Goal: Find specific page/section: Find specific page/section

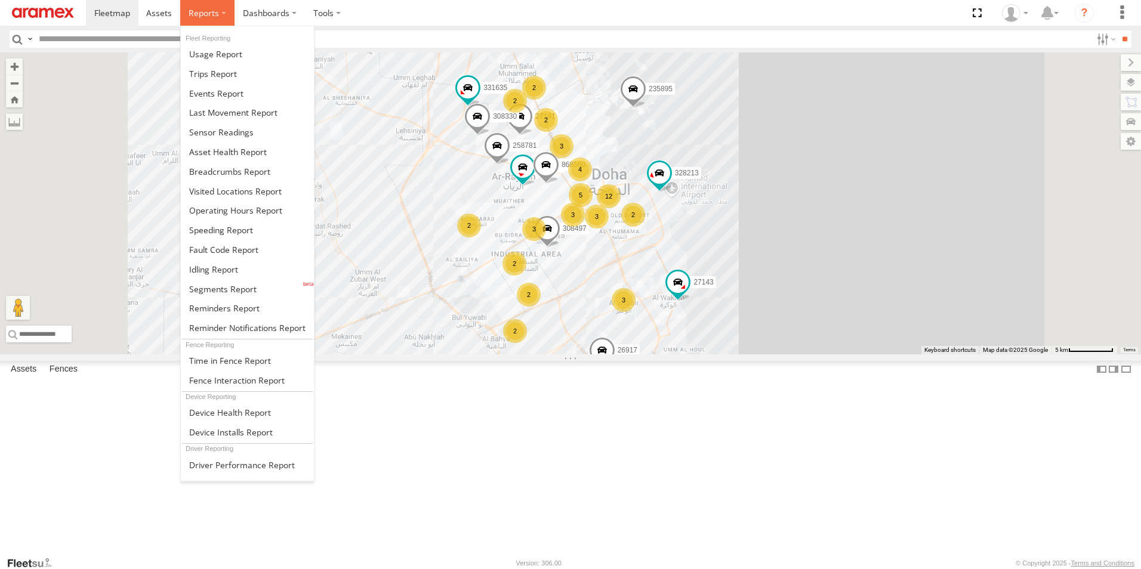
click at [214, 21] on label at bounding box center [207, 13] width 54 height 26
click at [239, 92] on span at bounding box center [216, 93] width 54 height 11
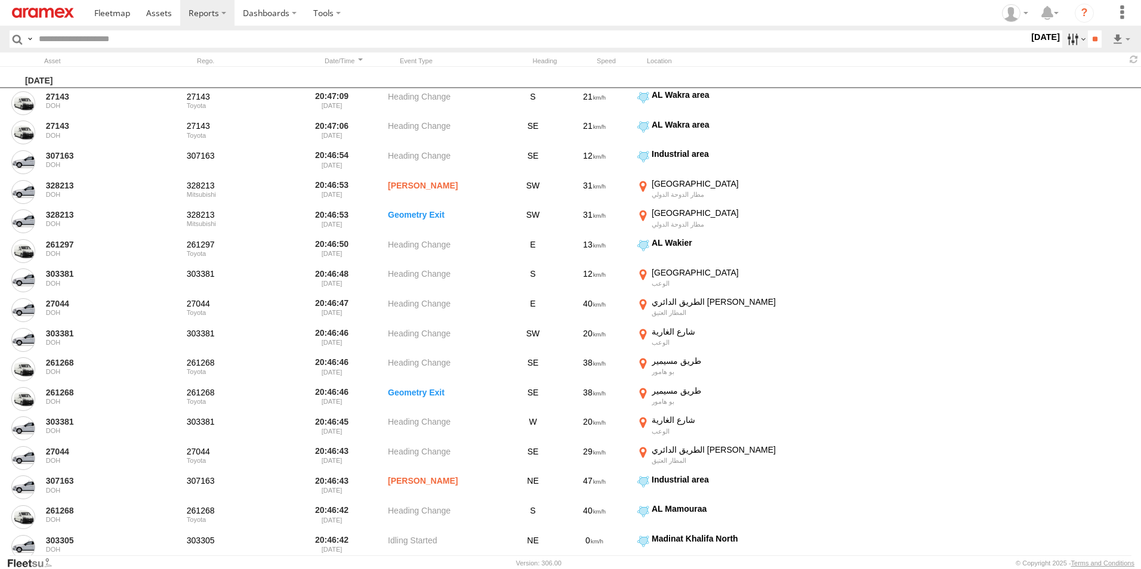
click at [1073, 39] on label at bounding box center [1075, 38] width 26 height 17
click at [0, 0] on span "External Power Lost" at bounding box center [0, 0] width 0 height 0
click at [0, 0] on span "Low External Power" at bounding box center [0, 0] width 0 height 0
click at [0, 0] on span "Low Voltage" at bounding box center [0, 0] width 0 height 0
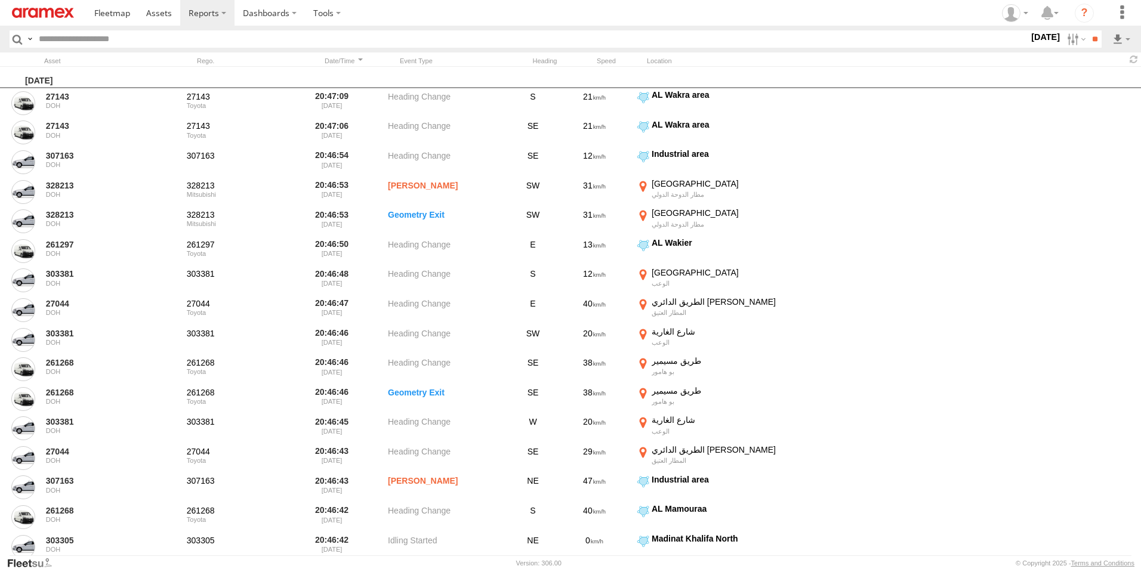
click at [0, 0] on span "Low Internal Battery" at bounding box center [0, 0] width 0 height 0
click at [0, 0] on span "GPS Jamming Started" at bounding box center [0, 0] width 0 height 0
click at [1094, 44] on input "**" at bounding box center [1095, 38] width 14 height 17
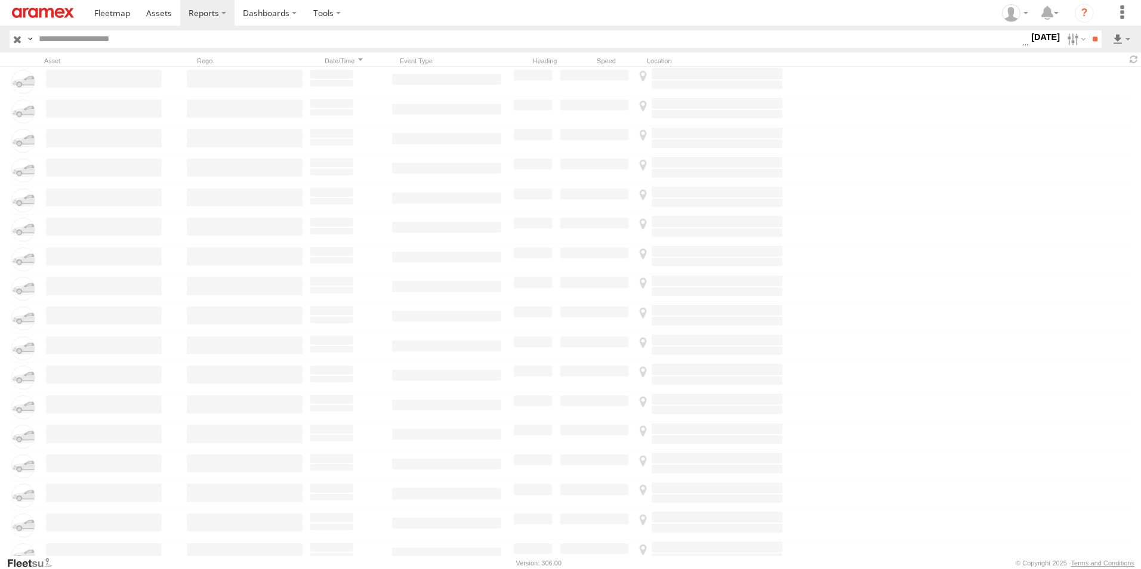
click at [252, 40] on input "text" at bounding box center [528, 38] width 988 height 17
type input "******"
